Goal: Information Seeking & Learning: Learn about a topic

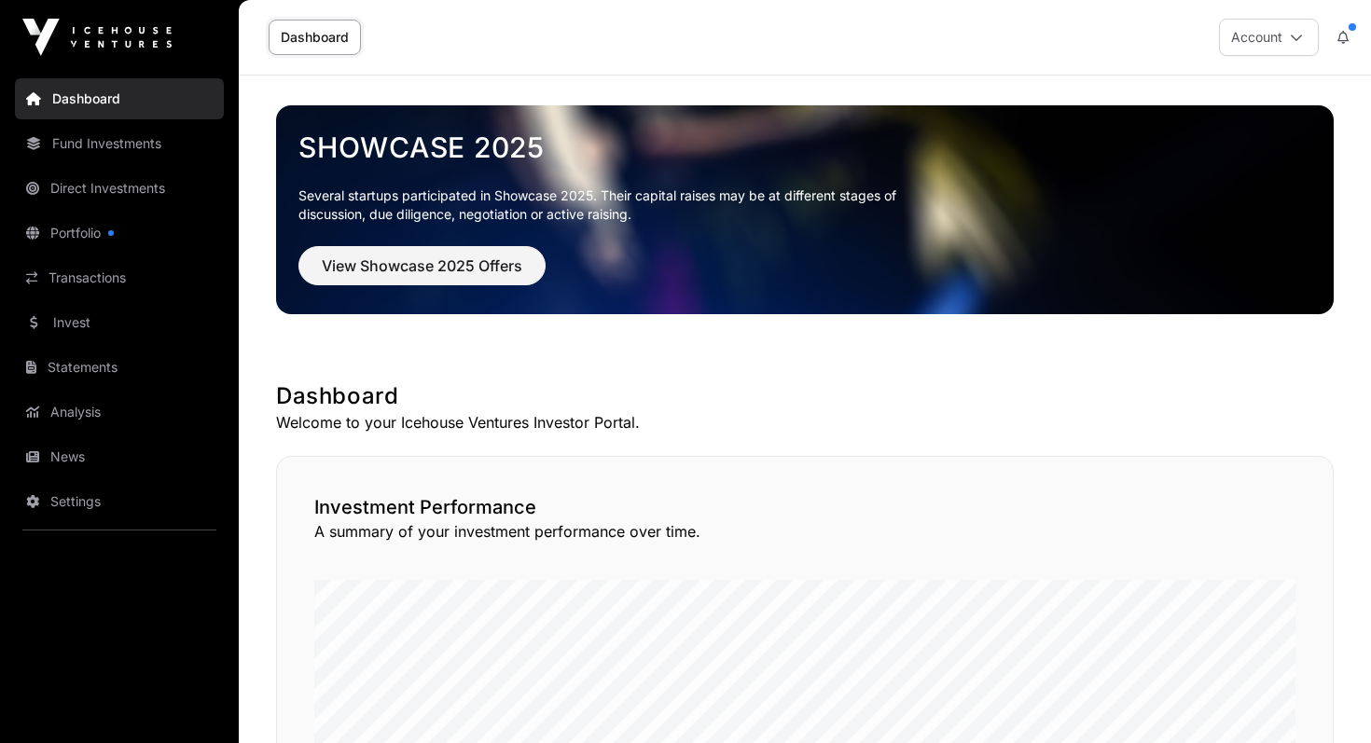
click at [120, 141] on link "Fund Investments" at bounding box center [119, 143] width 209 height 41
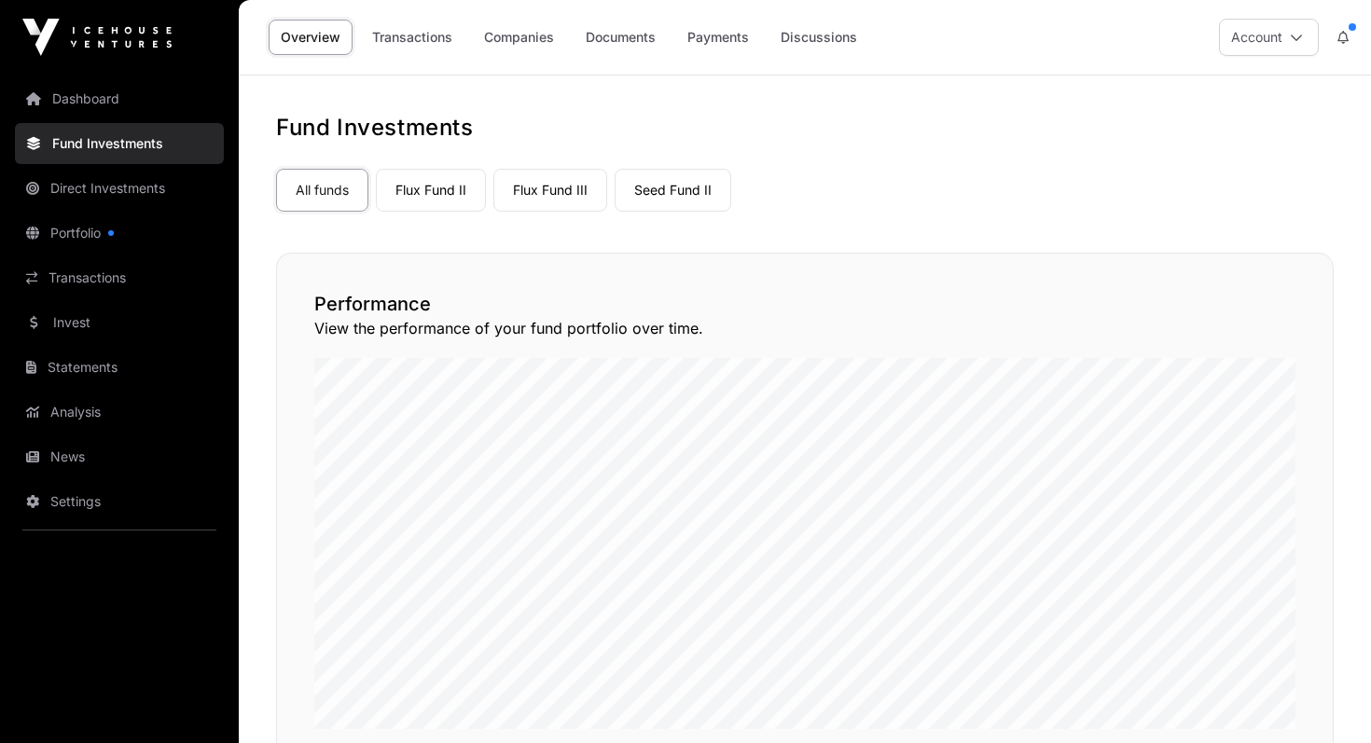
click at [520, 43] on link "Companies" at bounding box center [519, 37] width 94 height 35
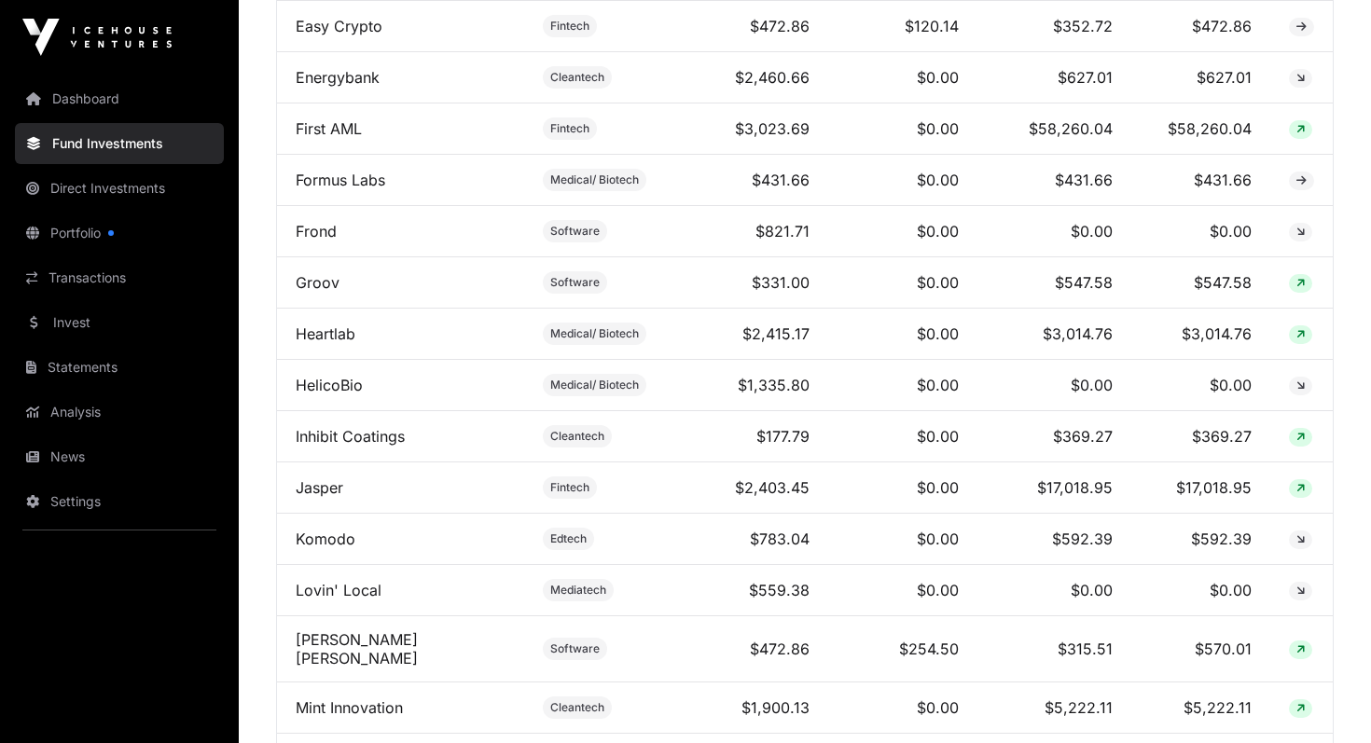
scroll to position [1811, 0]
click at [370, 435] on link "Inhibit Coatings" at bounding box center [350, 434] width 109 height 19
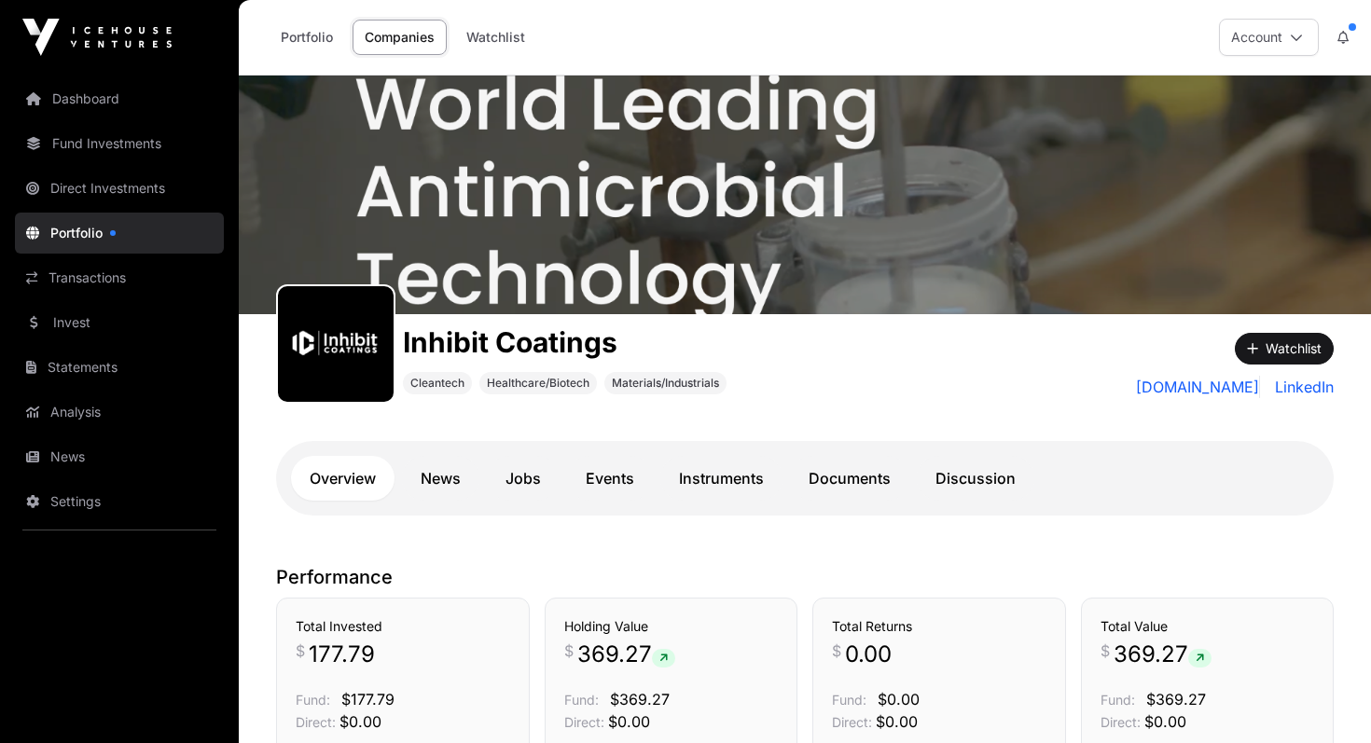
click at [108, 94] on link "Dashboard" at bounding box center [119, 98] width 209 height 41
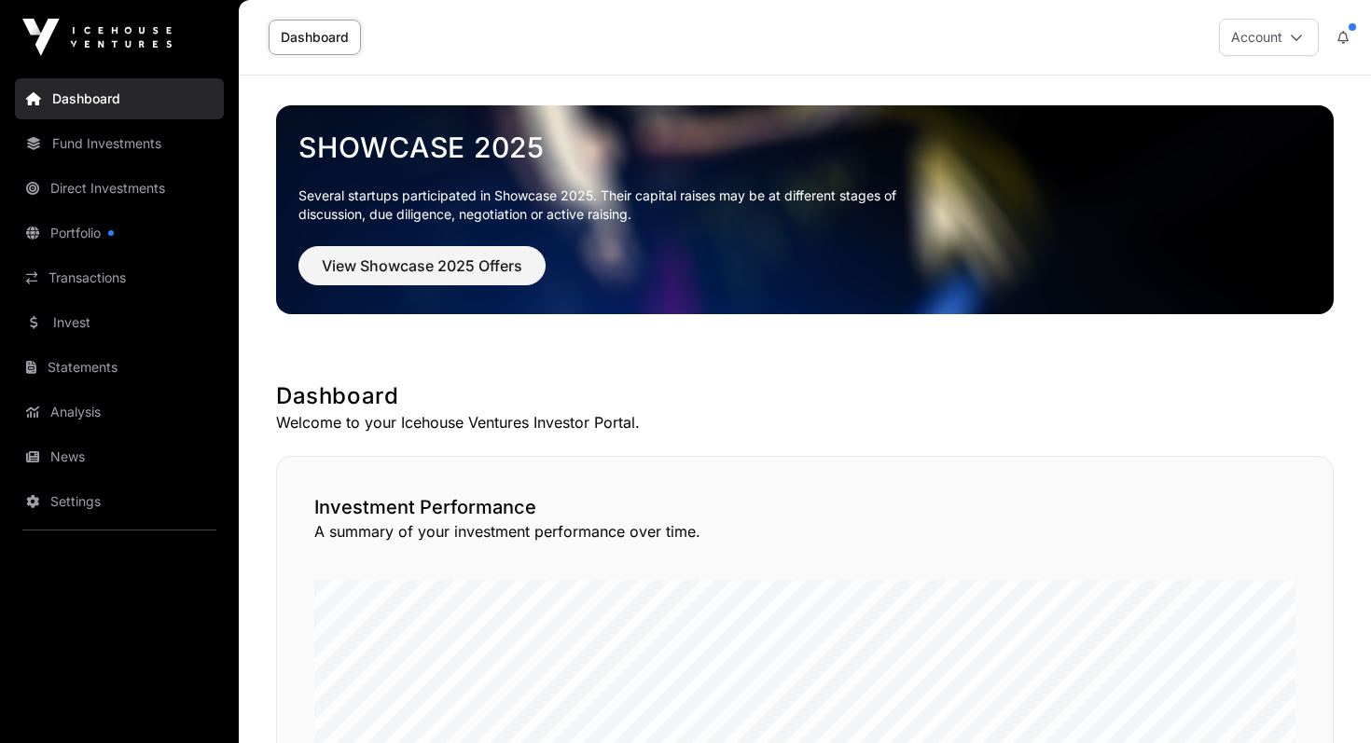
click at [129, 145] on link "Fund Investments" at bounding box center [119, 143] width 209 height 41
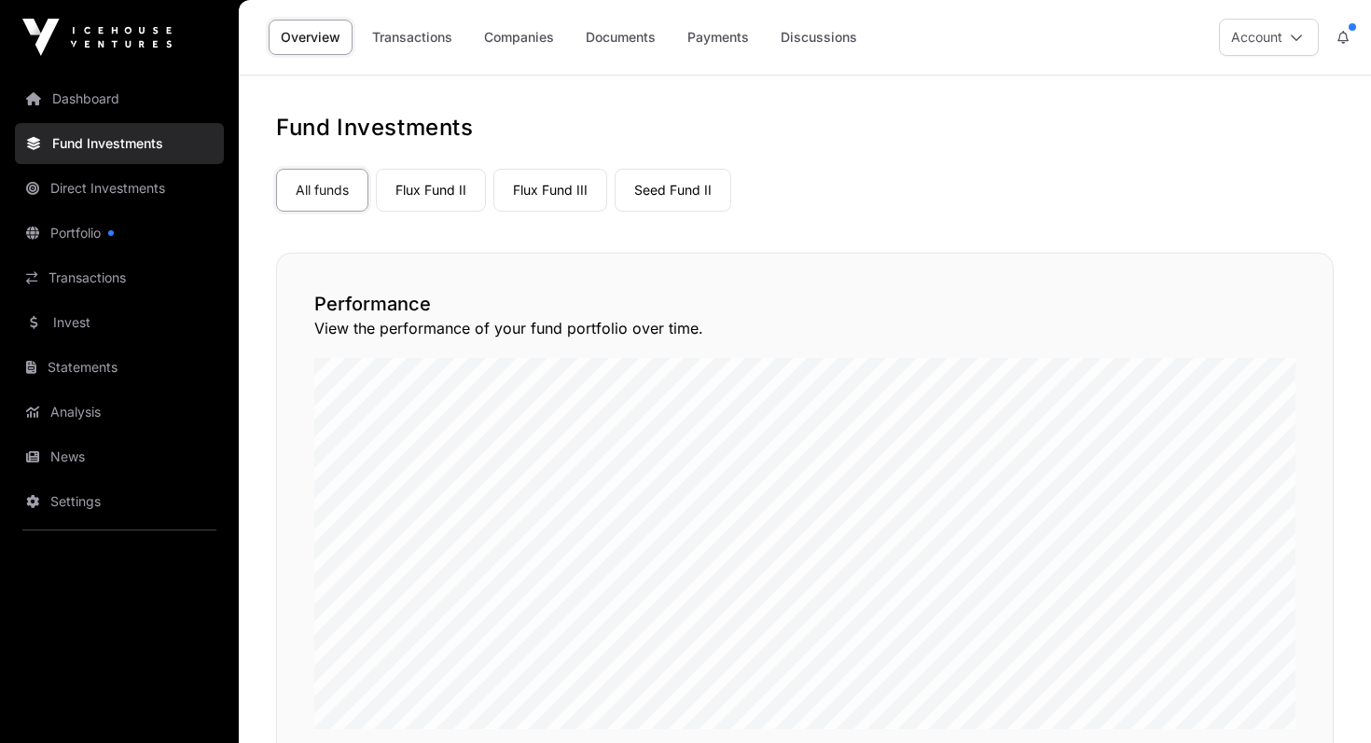
click at [118, 189] on link "Direct Investments" at bounding box center [119, 188] width 209 height 41
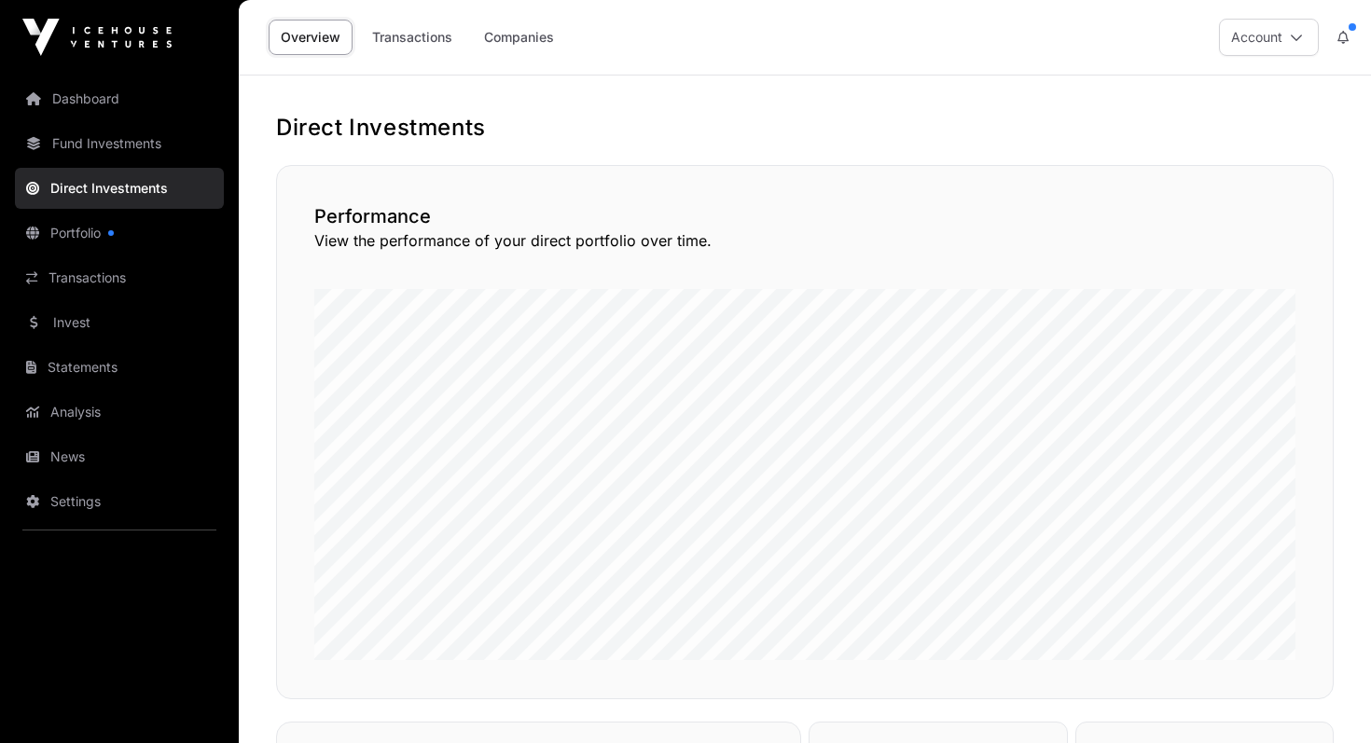
click at [525, 36] on link "Companies" at bounding box center [519, 37] width 94 height 35
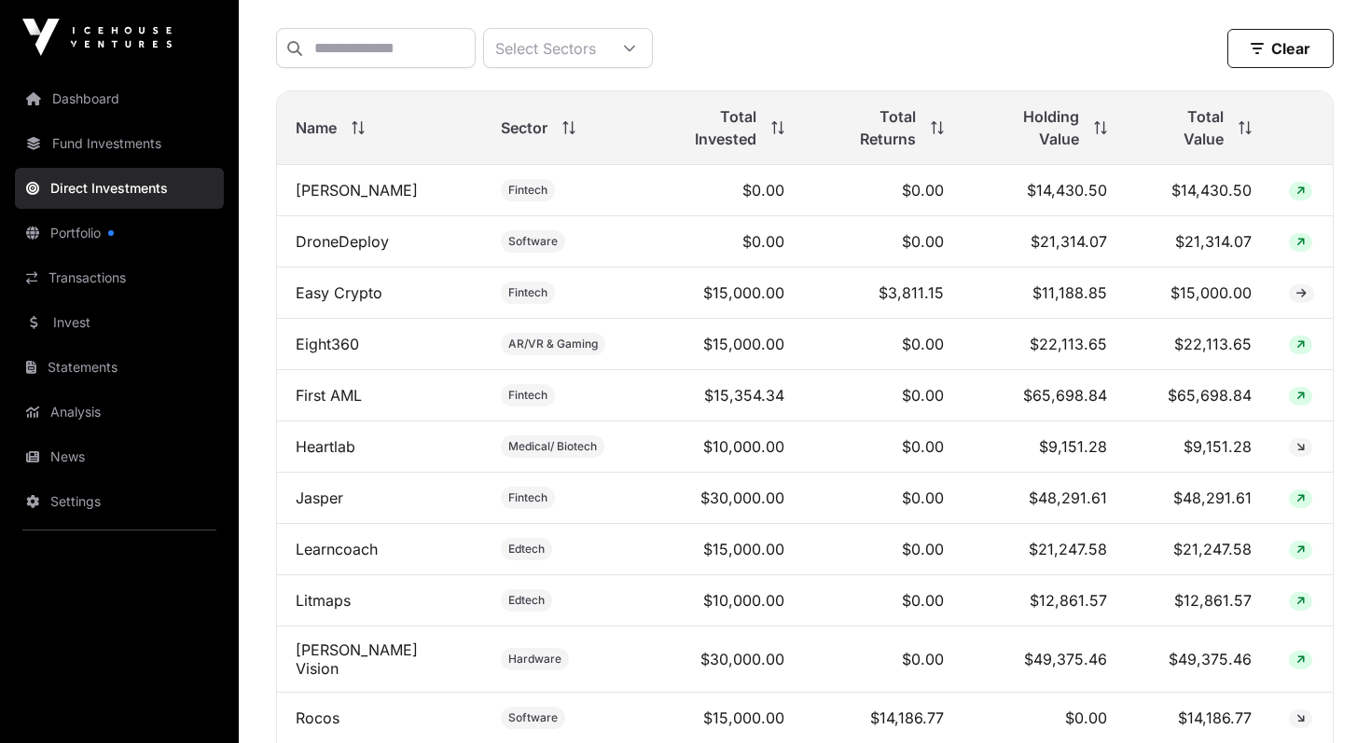
scroll to position [718, 0]
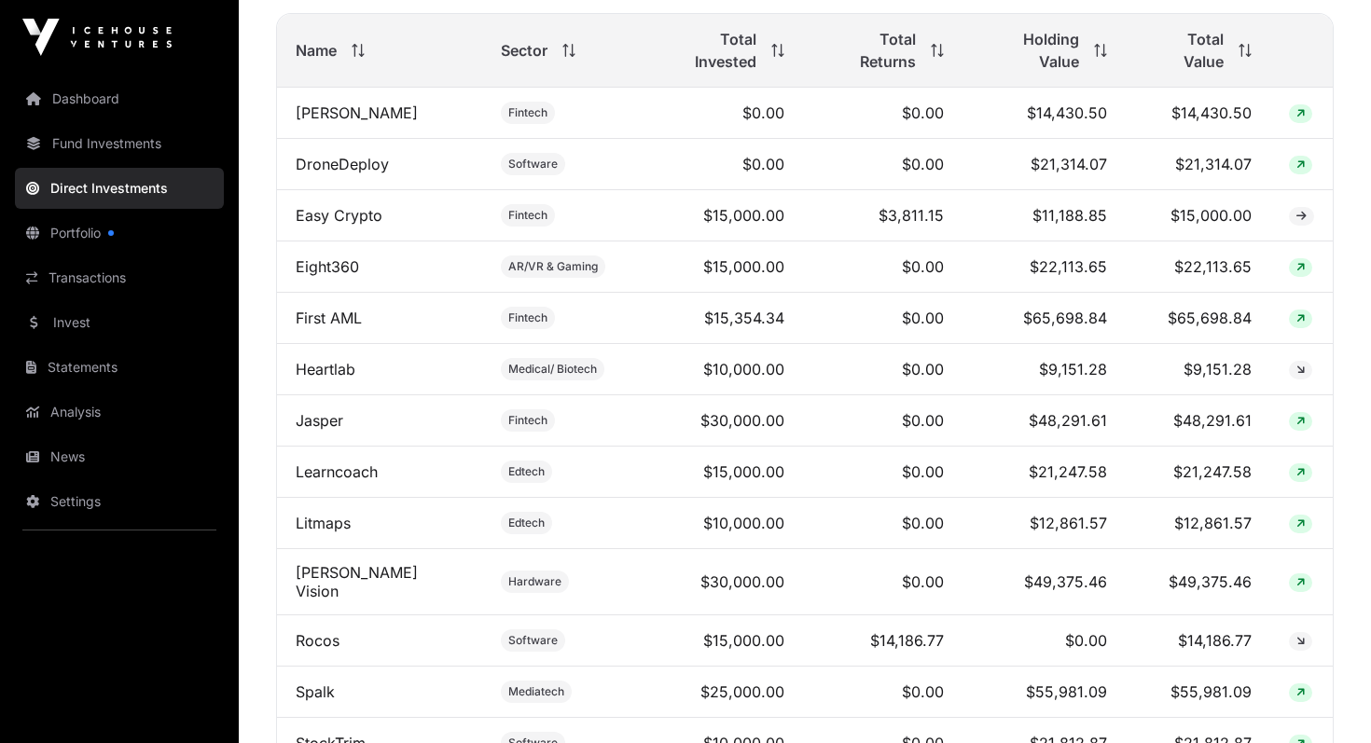
click at [331, 516] on td "Litmaps" at bounding box center [379, 523] width 205 height 51
click at [339, 514] on link "Litmaps" at bounding box center [323, 523] width 55 height 19
